Goal: Task Accomplishment & Management: Manage account settings

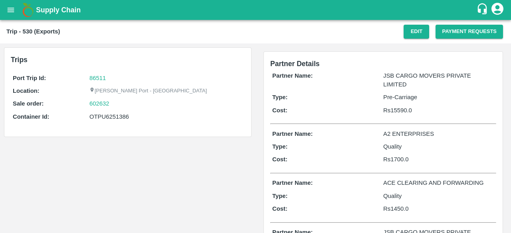
scroll to position [4, 0]
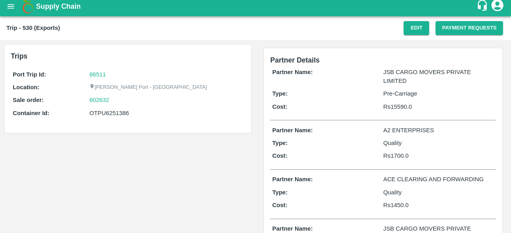
click at [398, 108] on p "Rs 15590.0" at bounding box center [438, 107] width 111 height 9
copy p "15590.0"
click at [398, 108] on p "Rs 15590.0" at bounding box center [438, 107] width 111 height 9
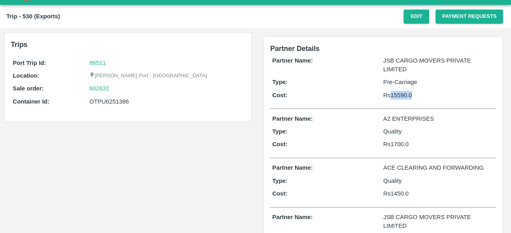
scroll to position [15, 0]
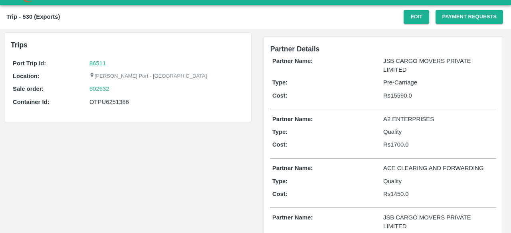
click at [401, 142] on p "Rs 1700.0" at bounding box center [438, 144] width 111 height 9
copy p "1700.0"
click at [401, 142] on p "Rs 1700.0" at bounding box center [438, 144] width 111 height 9
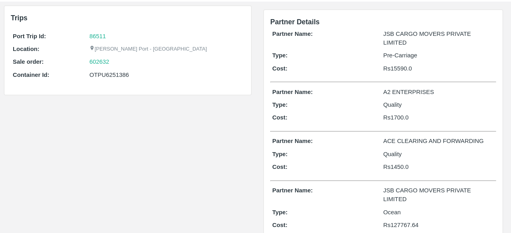
click at [401, 163] on p "Rs 1450.0" at bounding box center [438, 167] width 111 height 9
copy p "1450.0"
click at [401, 163] on p "Rs 1450.0" at bounding box center [438, 167] width 111 height 9
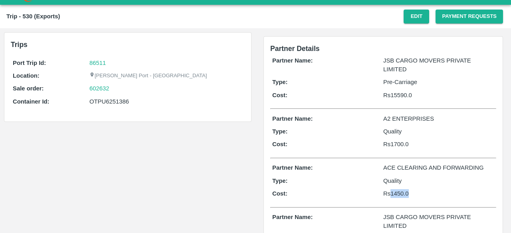
scroll to position [0, 0]
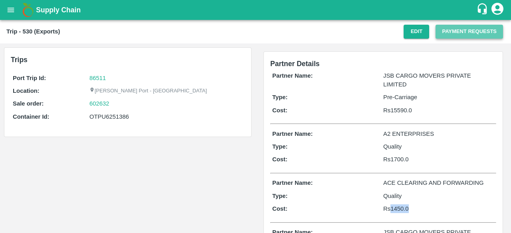
click at [452, 32] on button "Payment Requests" at bounding box center [468, 32] width 67 height 14
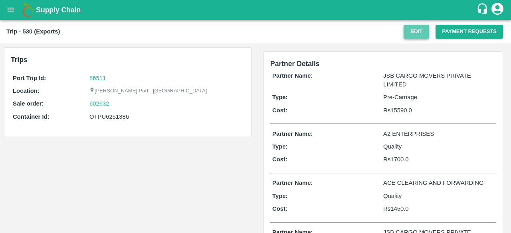
click at [421, 31] on button "Edit" at bounding box center [416, 32] width 26 height 14
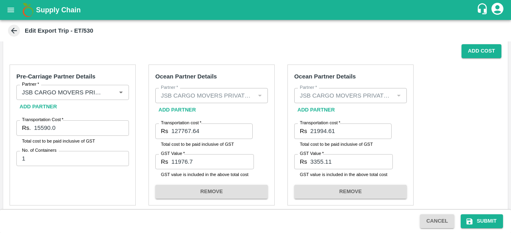
scroll to position [136, 0]
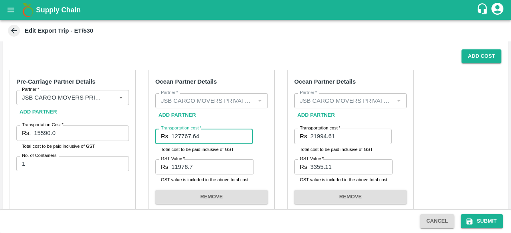
drag, startPoint x: 216, startPoint y: 137, endPoint x: 133, endPoint y: 141, distance: 83.5
click at [240, 113] on div "Add Partner" at bounding box center [211, 116] width 113 height 14
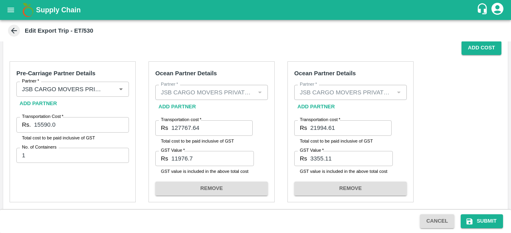
scroll to position [144, 0]
drag, startPoint x: 339, startPoint y: 130, endPoint x: 273, endPoint y: 131, distance: 66.2
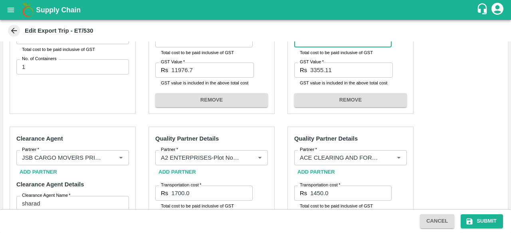
scroll to position [259, 0]
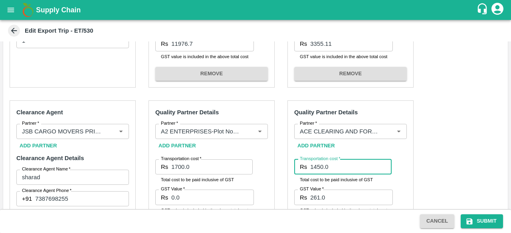
drag, startPoint x: 333, startPoint y: 170, endPoint x: 286, endPoint y: 172, distance: 47.1
click at [286, 172] on div "Pre-Carriage Partner Details Partner   * Partner   * Add Partner Transportation…" at bounding box center [255, 220] width 504 height 561
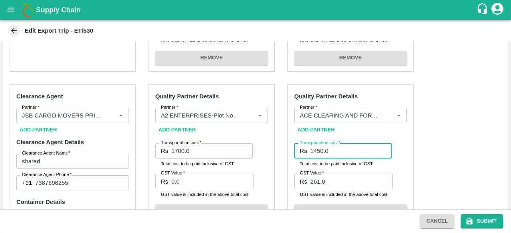
scroll to position [280, 0]
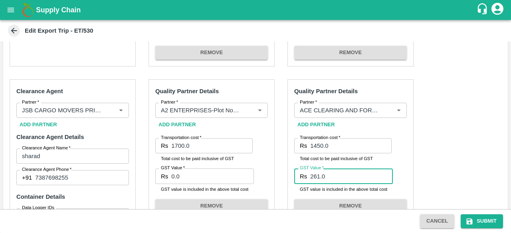
drag, startPoint x: 345, startPoint y: 176, endPoint x: 279, endPoint y: 176, distance: 65.4
click at [279, 176] on div "Pre-Carriage Partner Details Partner   * Partner   * Add Partner Transportation…" at bounding box center [255, 199] width 504 height 561
click at [454, 172] on div "Pre-Carriage Partner Details Partner   * Partner   * Add Partner Transportation…" at bounding box center [255, 199] width 504 height 561
click at [343, 179] on input "262" at bounding box center [351, 176] width 83 height 15
type input "261"
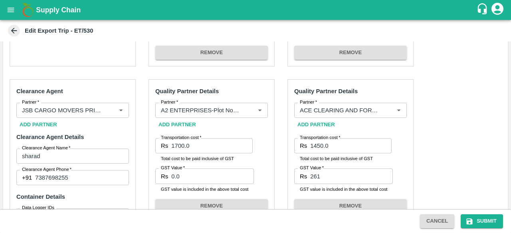
click at [437, 166] on div "Pre-Carriage Partner Details Partner   * Partner   * Add Partner Transportation…" at bounding box center [255, 199] width 504 height 561
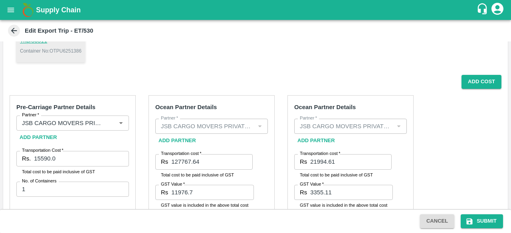
scroll to position [137, 0]
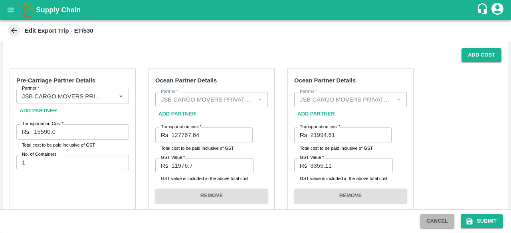
click at [424, 223] on button "Cancel" at bounding box center [437, 222] width 34 height 14
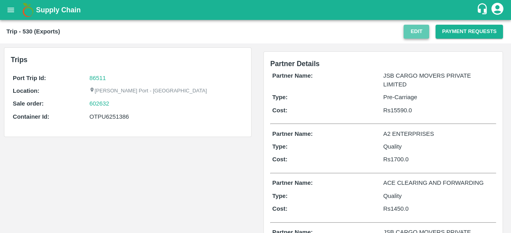
click at [418, 31] on button "Edit" at bounding box center [416, 32] width 26 height 14
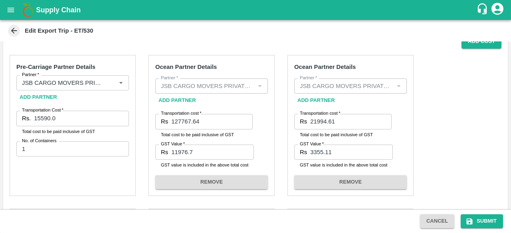
scroll to position [151, 0]
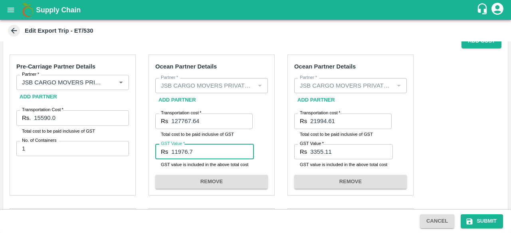
drag, startPoint x: 223, startPoint y: 153, endPoint x: 168, endPoint y: 159, distance: 54.5
click at [168, 159] on div "Rs 11976.7 GST Value" at bounding box center [204, 151] width 99 height 15
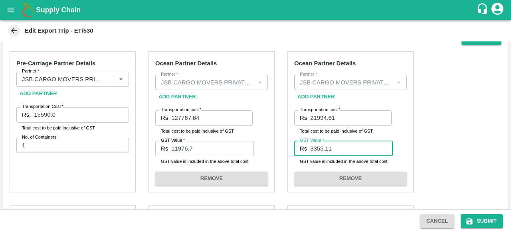
drag, startPoint x: 350, startPoint y: 154, endPoint x: 284, endPoint y: 153, distance: 66.6
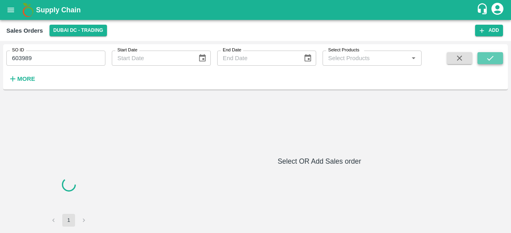
click at [496, 59] on button "submit" at bounding box center [490, 58] width 26 height 12
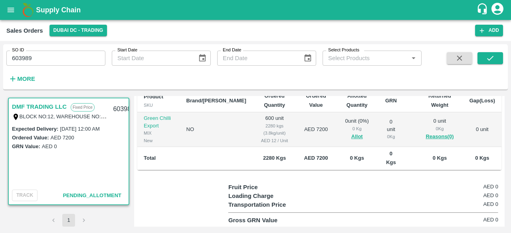
scroll to position [188, 0]
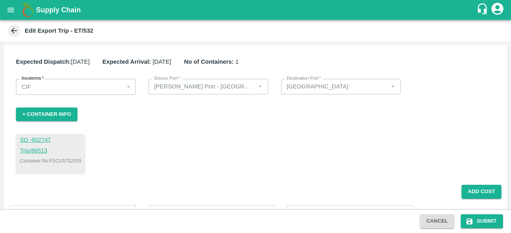
click at [393, 106] on div "Expected Dispatch: [DATE] Expected Arrival: [DATE] No of Containers: 1 Incoterm…" at bounding box center [255, 115] width 504 height 140
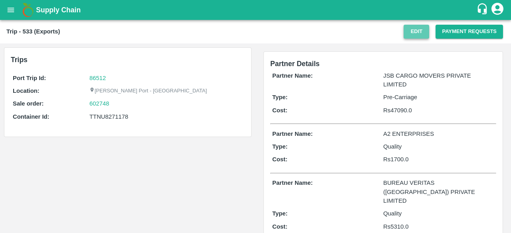
click at [414, 33] on button "Edit" at bounding box center [416, 32] width 26 height 14
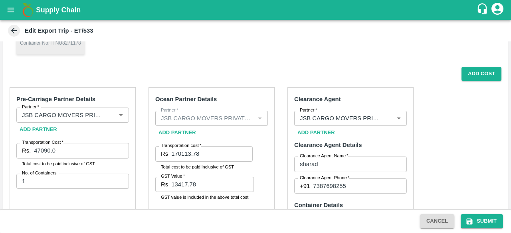
scroll to position [136, 0]
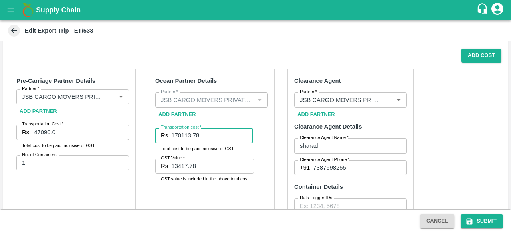
click at [226, 136] on input "170113.78" at bounding box center [211, 135] width 81 height 15
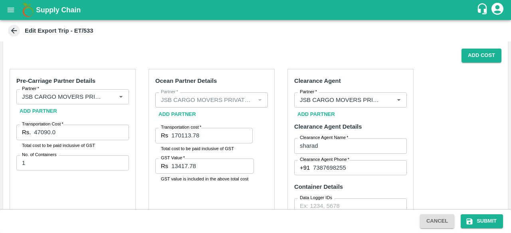
click at [215, 174] on input "13417.78" at bounding box center [212, 166] width 83 height 15
click at [237, 188] on div "Ocean Partner Details Partner   * Partner   * Add Partner Transportation cost  …" at bounding box center [211, 189] width 126 height 241
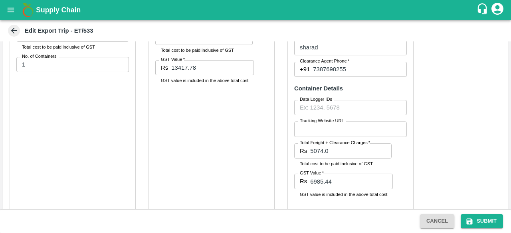
scroll to position [235, 0]
click at [424, 221] on button "Cancel" at bounding box center [437, 222] width 34 height 14
